Goal: Information Seeking & Learning: Learn about a topic

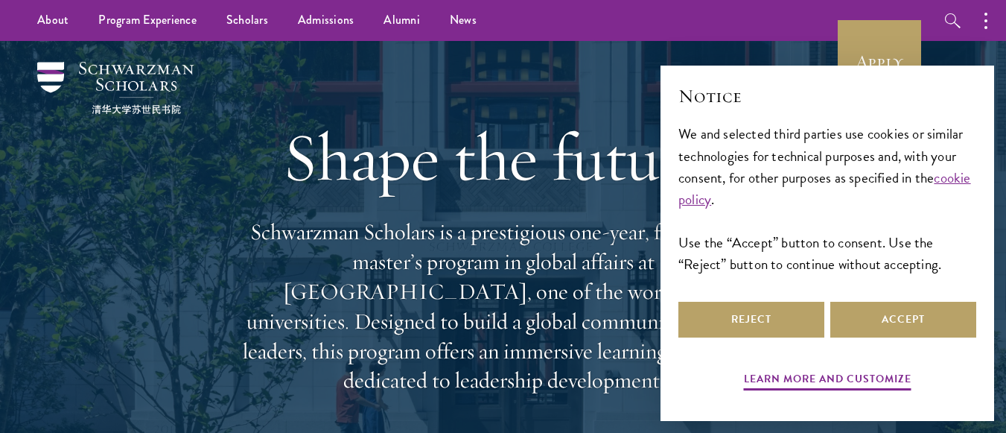
drag, startPoint x: 86, startPoint y: 67, endPoint x: 364, endPoint y: 102, distance: 279.3
click at [364, 102] on div "Shape the future. Schwarzman Scholars is a prestigious one-year, fully funded m…" at bounding box center [503, 255] width 536 height 429
click at [923, 315] on button "Accept" at bounding box center [904, 320] width 146 height 36
